Goal: Information Seeking & Learning: Learn about a topic

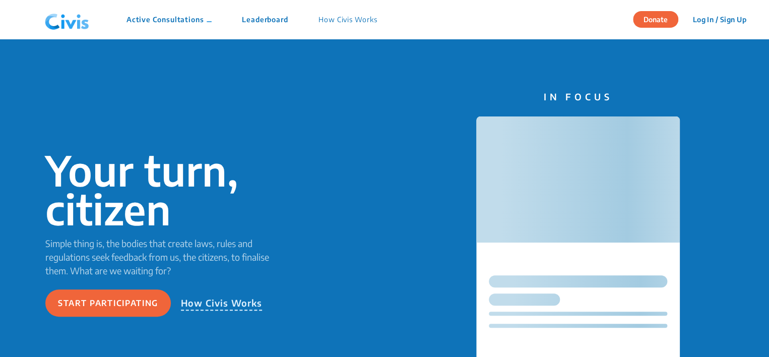
drag, startPoint x: 0, startPoint y: 0, endPoint x: 75, endPoint y: 18, distance: 77.3
click at [75, 18] on img at bounding box center [67, 20] width 52 height 30
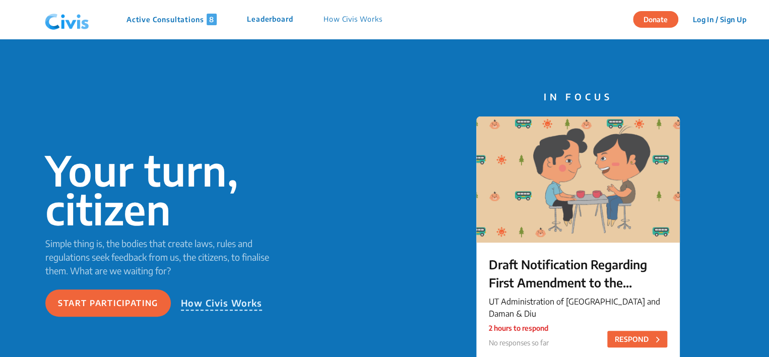
click at [75, 18] on img at bounding box center [67, 20] width 52 height 30
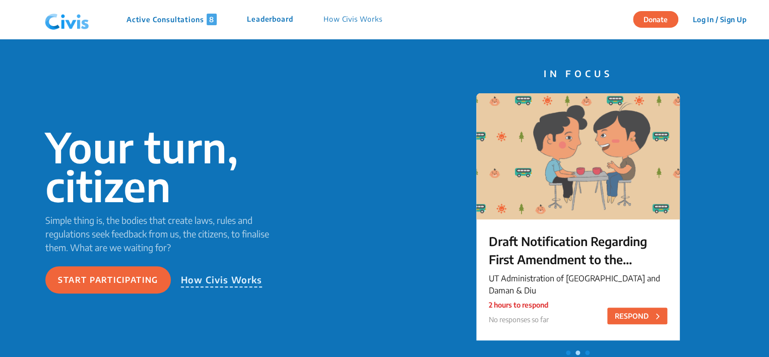
scroll to position [22, 0]
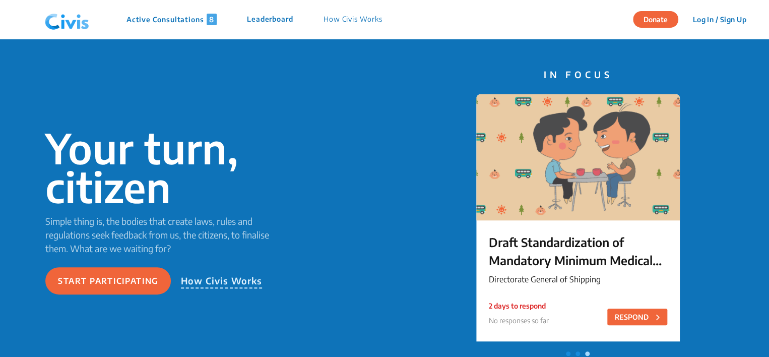
click at [57, 36] on nav "Active Consultations 8 Leaderboard How Civis Works Donate Log In / Sign Up Sign…" at bounding box center [384, 19] width 769 height 39
click at [81, 11] on img at bounding box center [67, 20] width 52 height 30
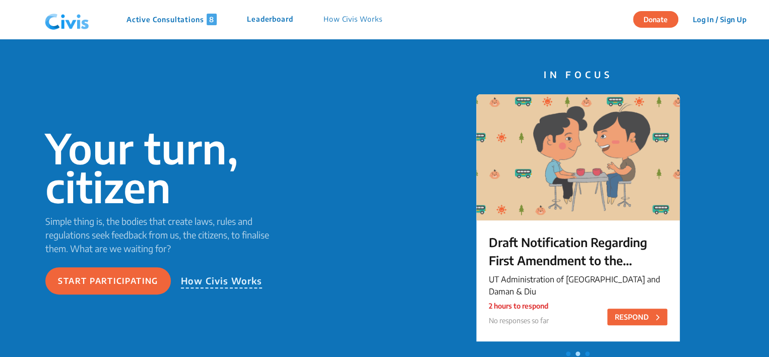
click at [43, 23] on img at bounding box center [67, 20] width 52 height 30
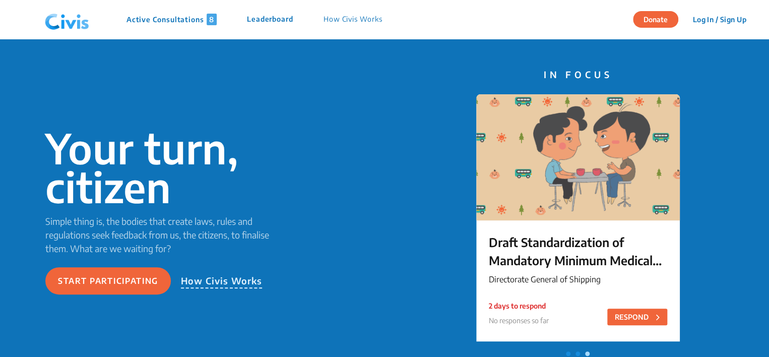
click at [65, 18] on img at bounding box center [67, 20] width 52 height 30
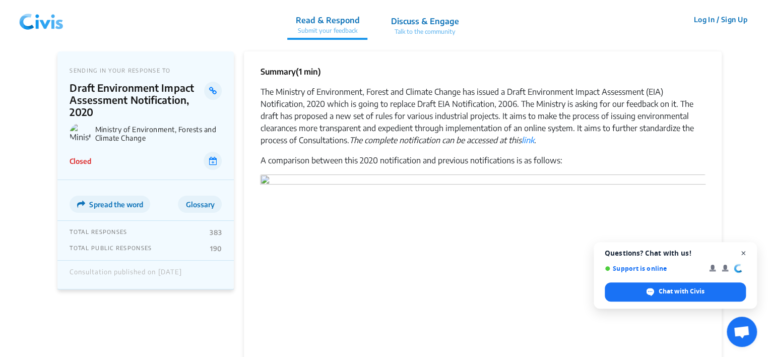
click at [744, 251] on span "Close chat" at bounding box center [743, 253] width 13 height 13
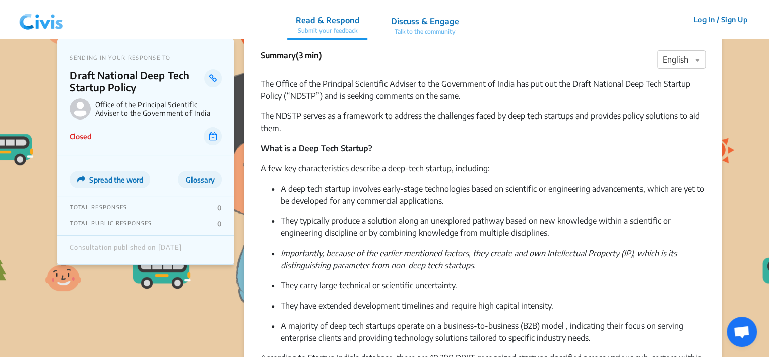
scroll to position [12, 0]
